Goal: Contribute content

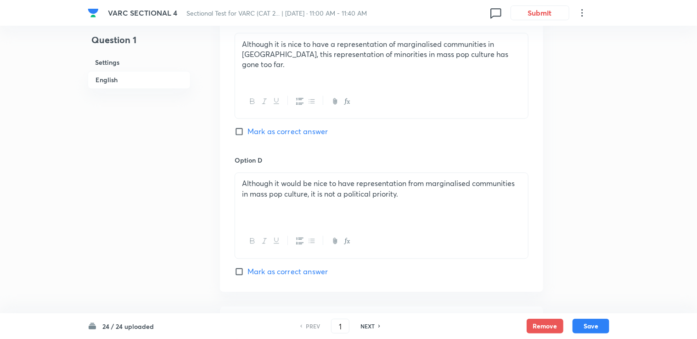
scroll to position [827, 0]
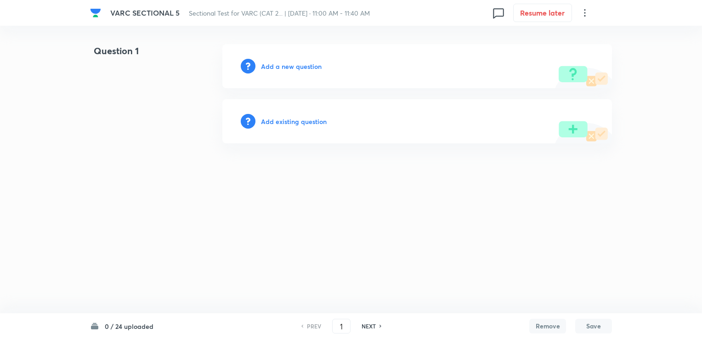
click at [285, 62] on h6 "Add a new question" at bounding box center [291, 67] width 61 height 10
click at [286, 63] on h6 "Choose a question type" at bounding box center [296, 67] width 71 height 10
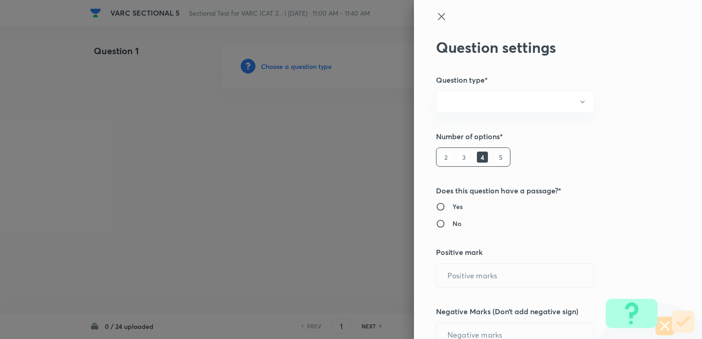
radio input "true"
type input "1"
type input "0"
radio input "true"
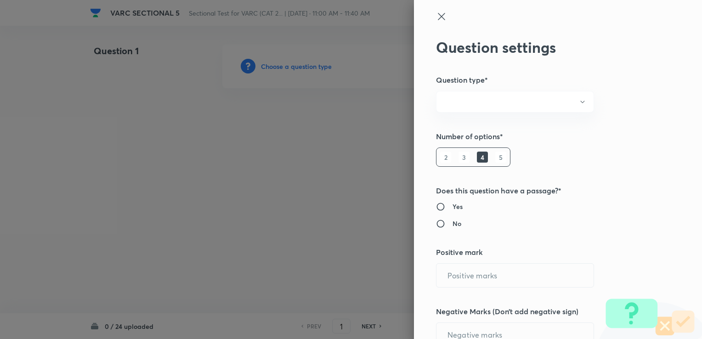
radio input "true"
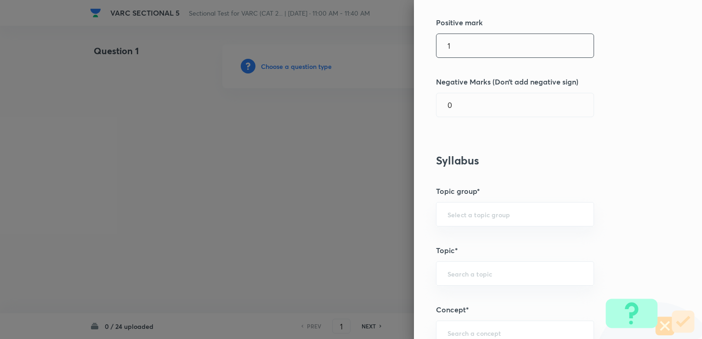
click at [463, 48] on input "1" at bounding box center [514, 45] width 157 height 23
type input "3"
click at [443, 109] on input "0" at bounding box center [514, 104] width 157 height 23
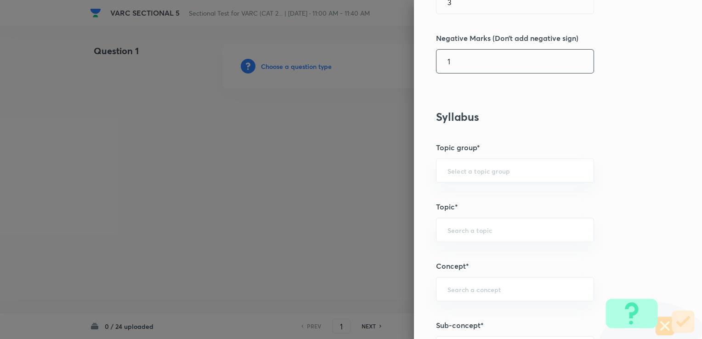
scroll to position [276, 0]
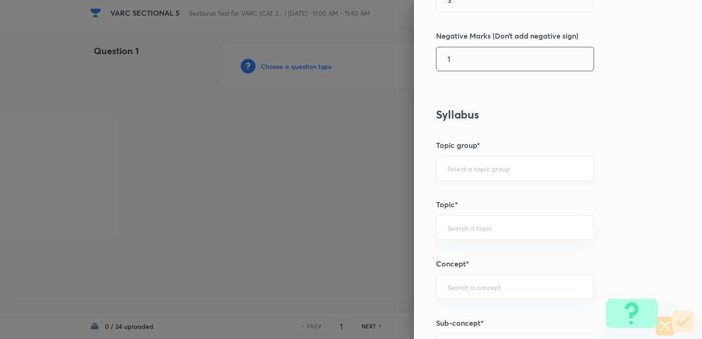
click at [436, 168] on div "​" at bounding box center [515, 168] width 158 height 24
type input "1"
drag, startPoint x: 436, startPoint y: 170, endPoint x: 443, endPoint y: 170, distance: 7.3
click at [436, 170] on div "​" at bounding box center [515, 168] width 158 height 24
click at [462, 174] on div "​" at bounding box center [515, 168] width 158 height 24
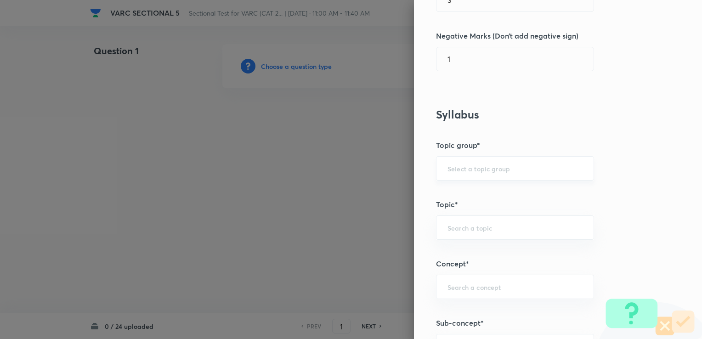
click at [468, 168] on input "text" at bounding box center [514, 168] width 135 height 9
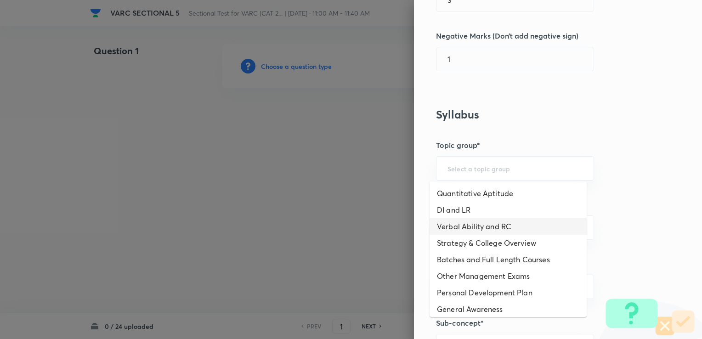
click at [460, 221] on li "Verbal Ability and RC" at bounding box center [507, 226] width 157 height 17
type input "Verbal Ability and RC"
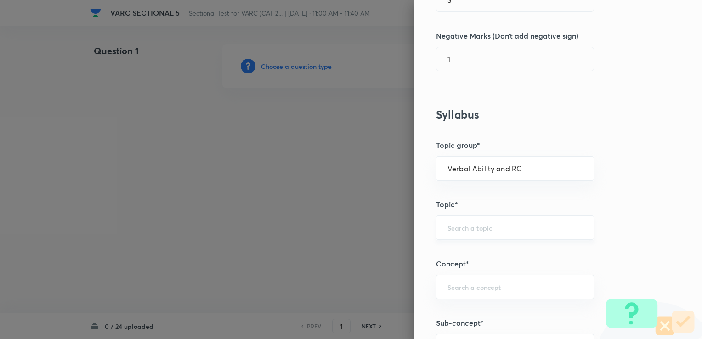
click at [459, 221] on div "​" at bounding box center [515, 227] width 158 height 24
type input "REA"
